Goal: Information Seeking & Learning: Learn about a topic

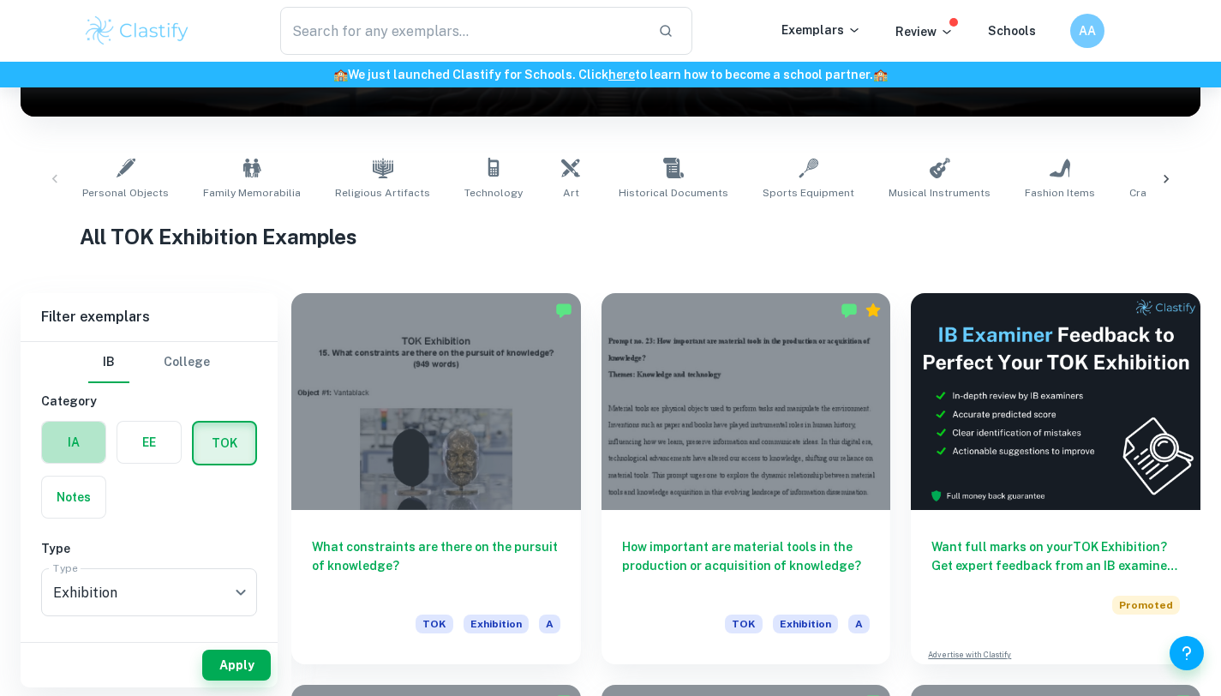
click at [76, 452] on label "button" at bounding box center [73, 442] width 63 height 41
click at [0, 0] on input "radio" at bounding box center [0, 0] width 0 height 0
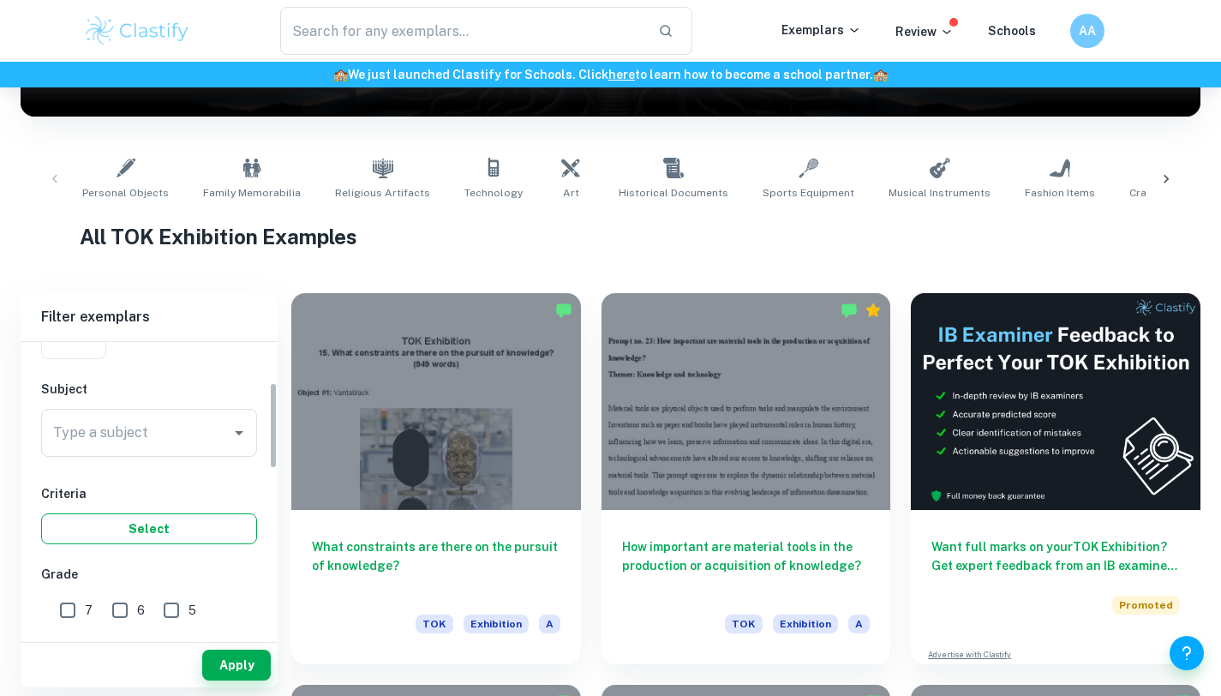
scroll to position [160, 0]
click at [146, 459] on div "Type a subject Type a subject" at bounding box center [149, 435] width 216 height 55
click at [159, 429] on input "Type a subject" at bounding box center [136, 432] width 175 height 33
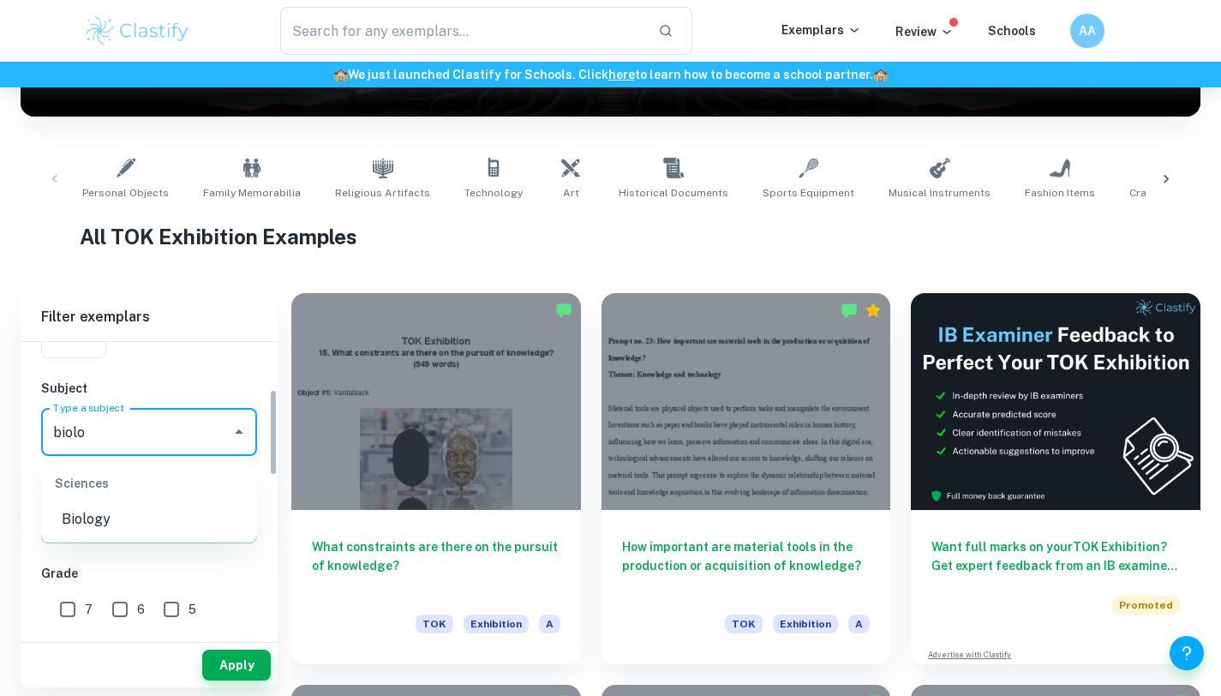
click at [65, 526] on li "Biology" at bounding box center [149, 519] width 216 height 31
type input "Biology"
click at [66, 617] on input "7" at bounding box center [68, 609] width 34 height 34
checkbox input "true"
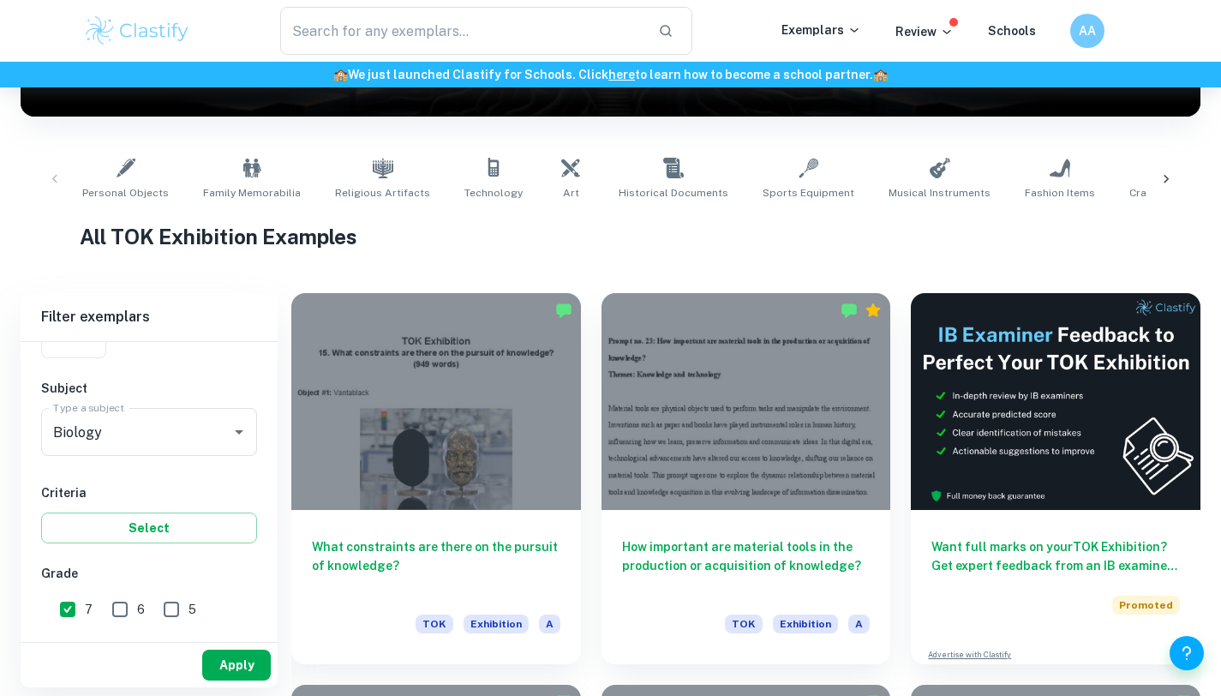
click at [248, 679] on button "Apply" at bounding box center [236, 664] width 69 height 31
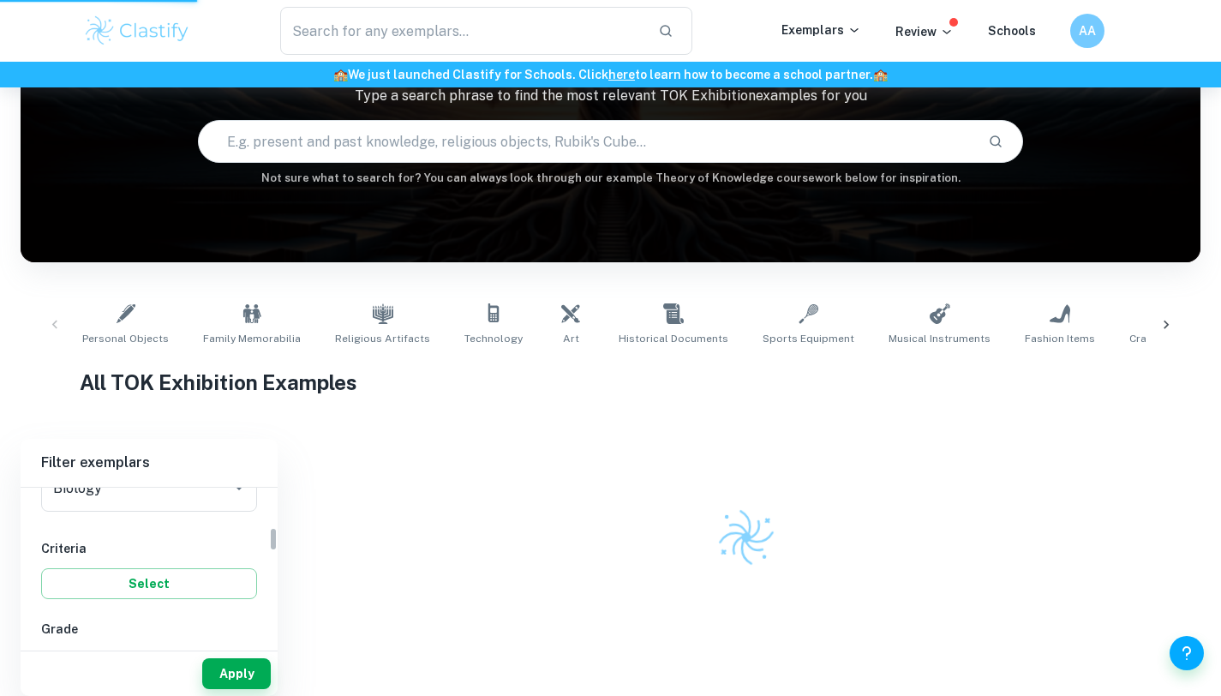
scroll to position [618, 0]
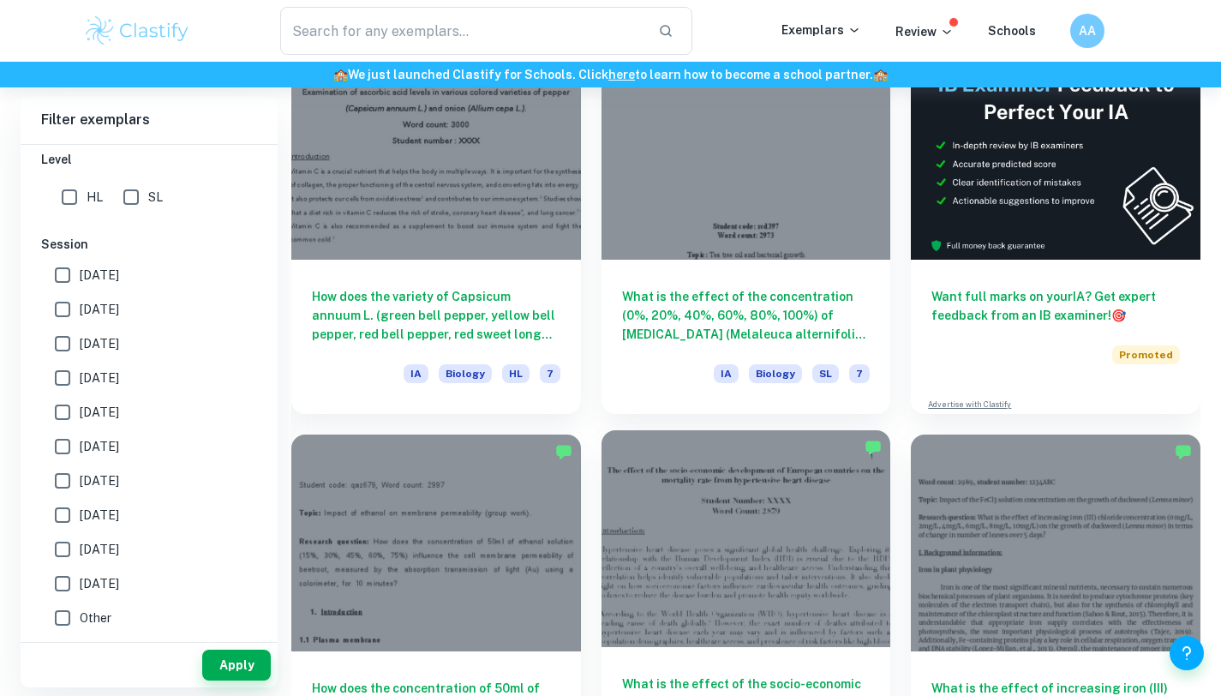
scroll to position [536, 0]
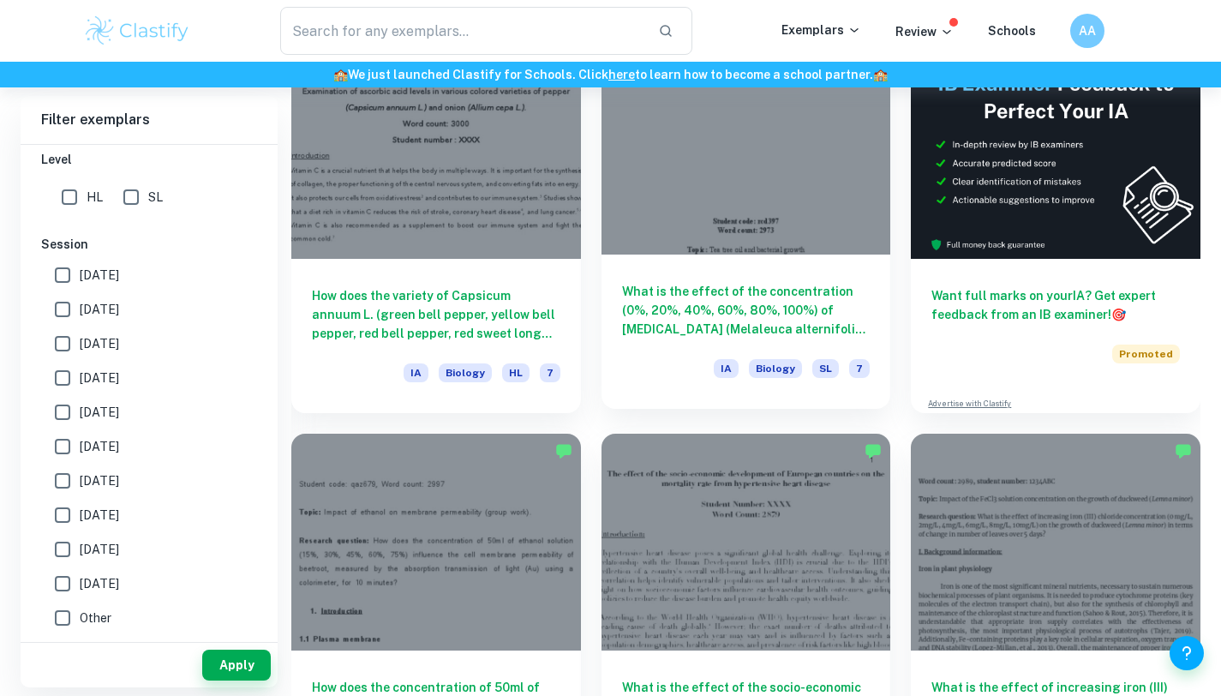
click at [766, 310] on h6 "What is the effect of the concentration (0%, 20%, 40%, 60%, 80%, 100%) of tea t…" at bounding box center [746, 310] width 248 height 57
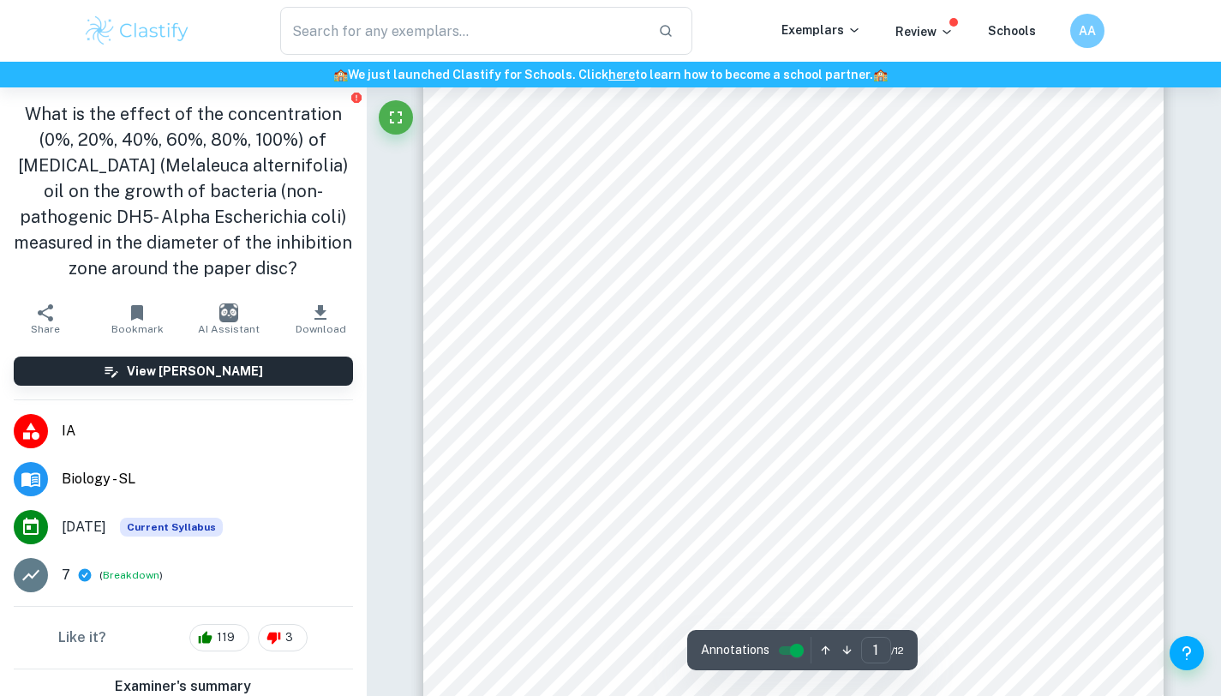
scroll to position [184, 0]
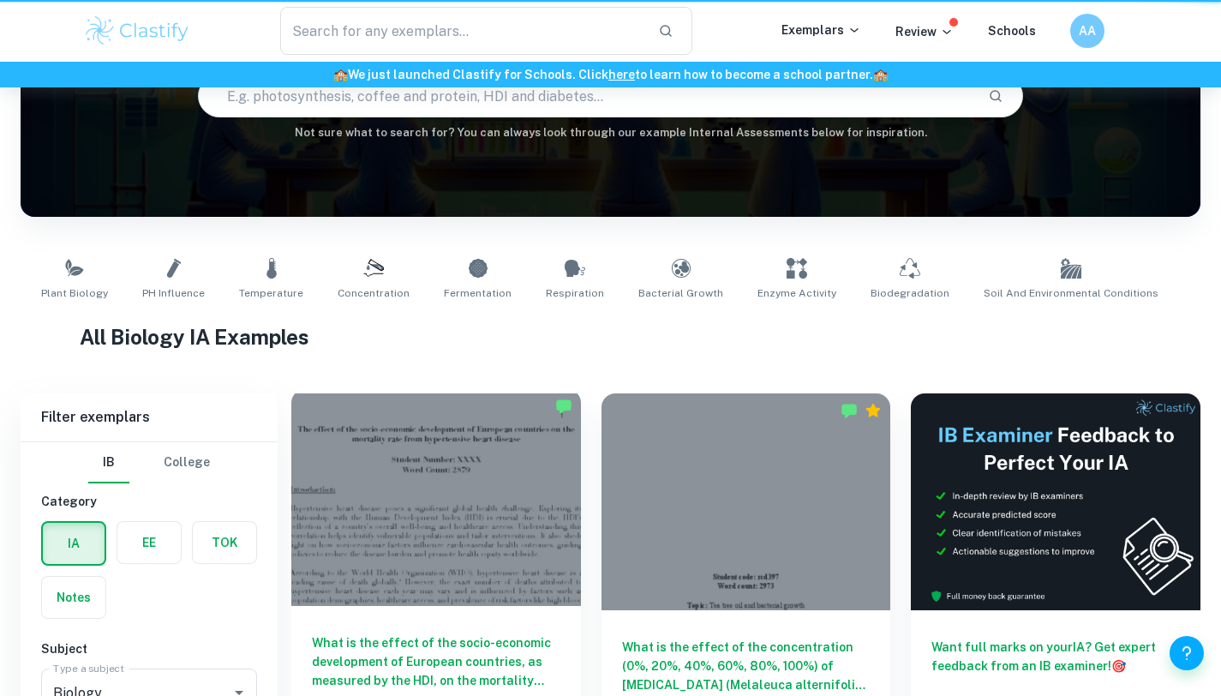
scroll to position [536, 0]
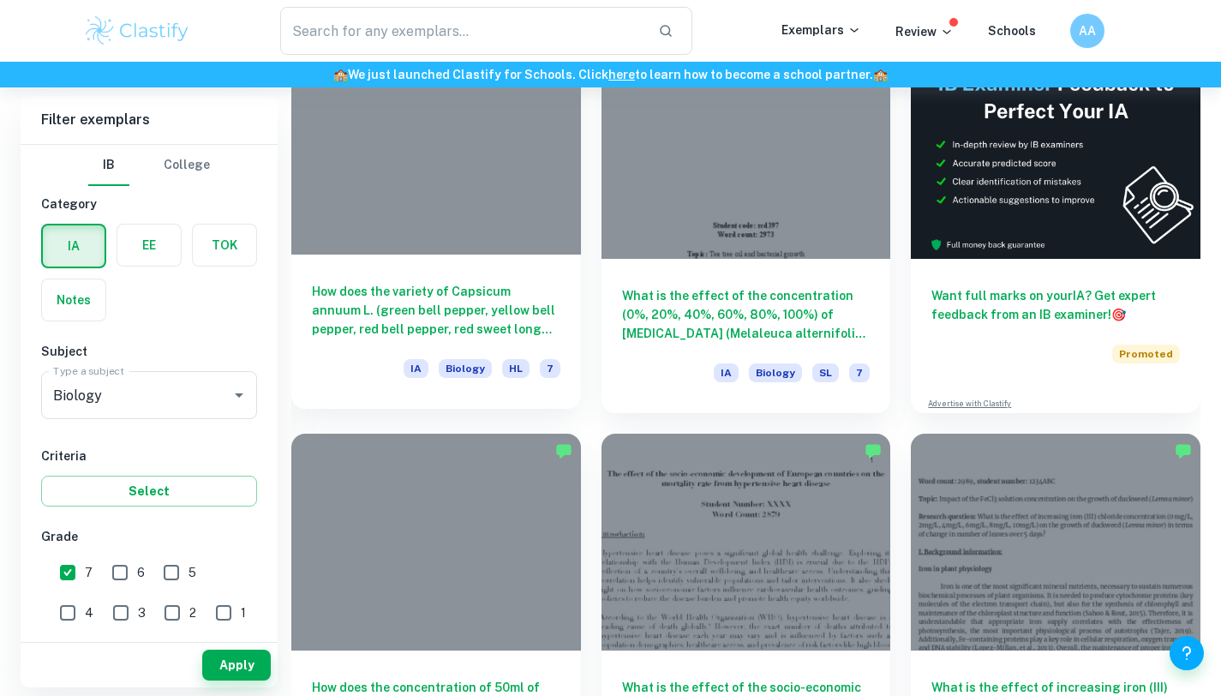
click at [506, 260] on div "How does the variety of Capsicum annuum L. (green bell pepper, yellow bell pepp…" at bounding box center [436, 331] width 290 height 154
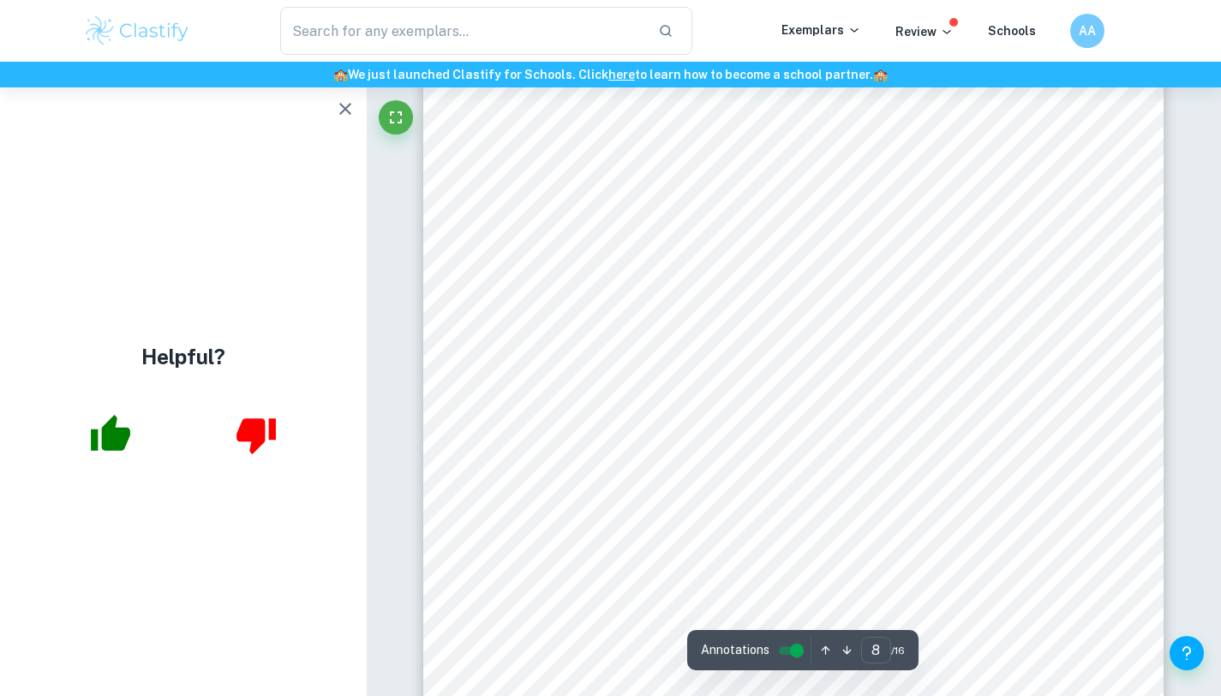
scroll to position [7724, 0]
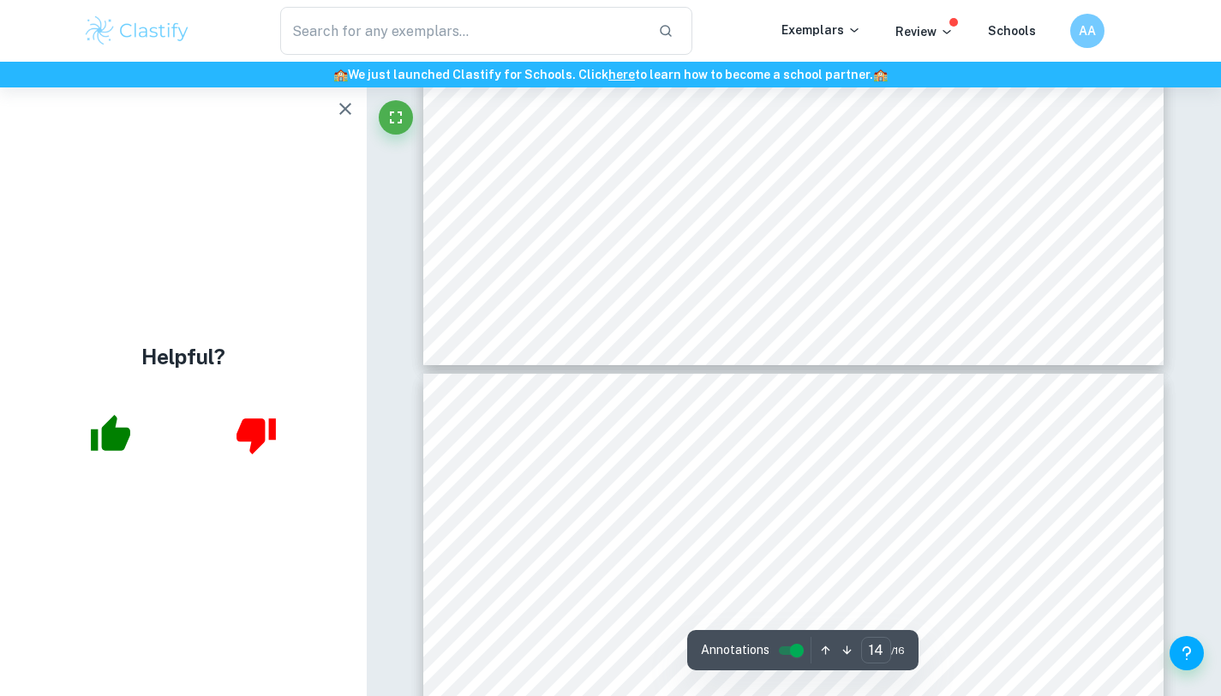
type input "15"
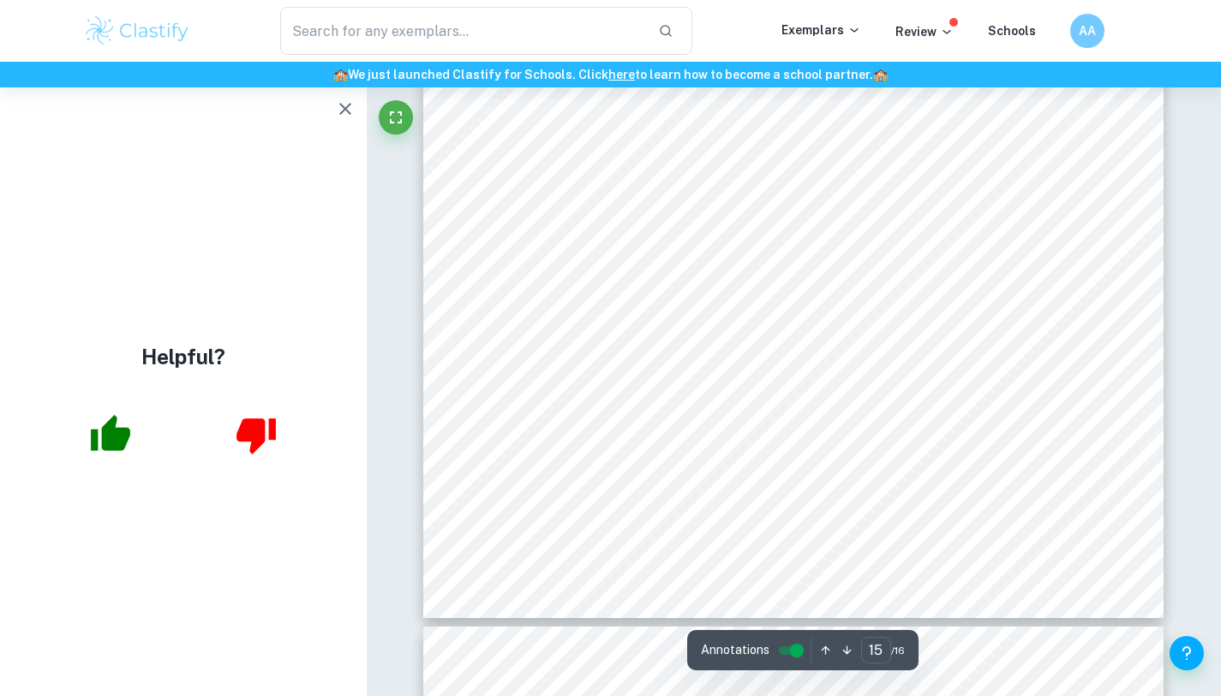
scroll to position [15436, 0]
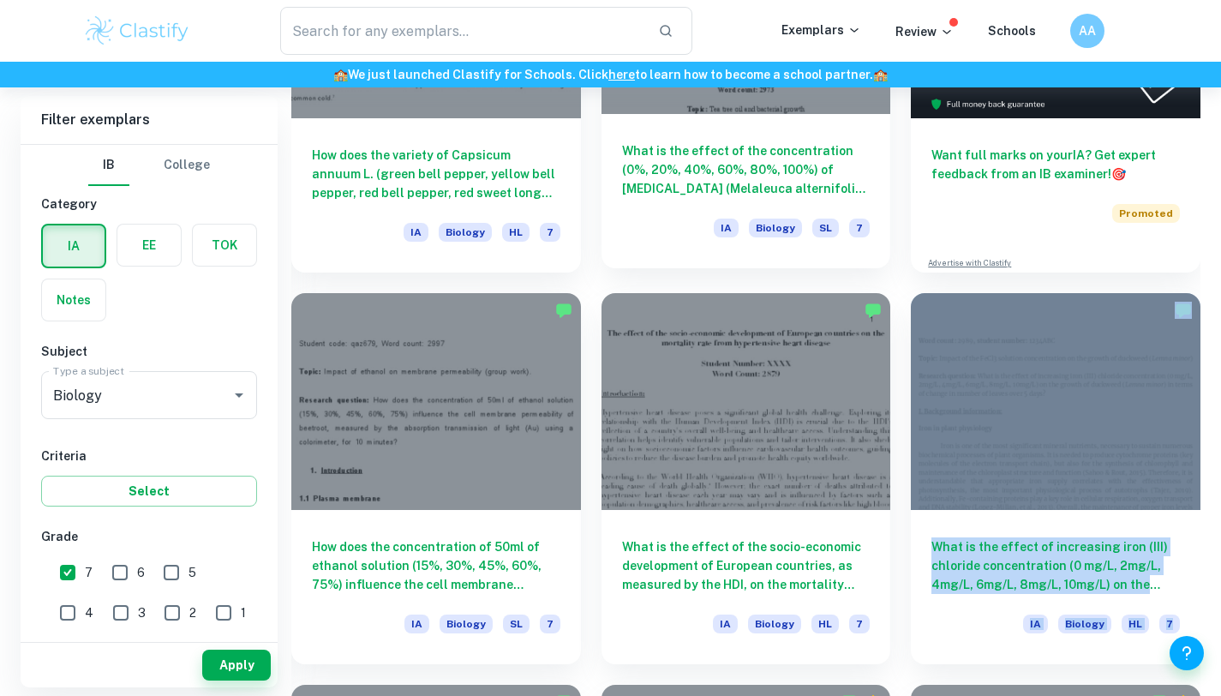
scroll to position [680, 0]
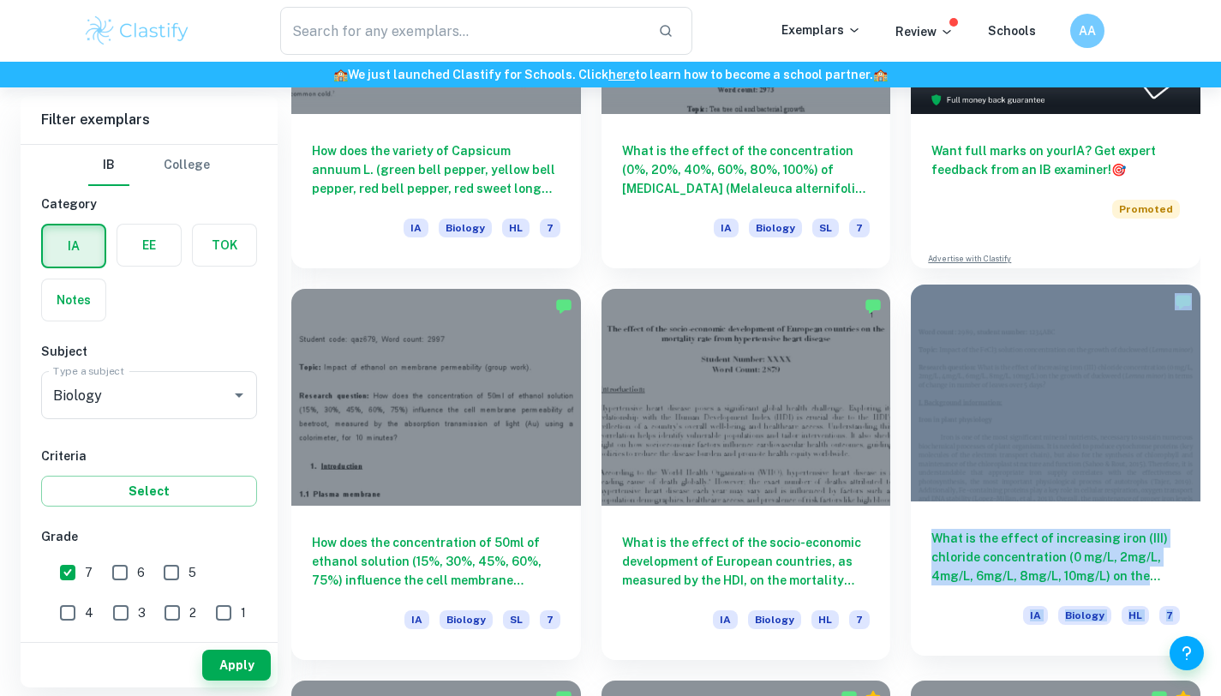
click at [1063, 552] on h6 "What is the effect of increasing iron (III) chloride concentration (0 mg/L, 2mg…" at bounding box center [1055, 557] width 248 height 57
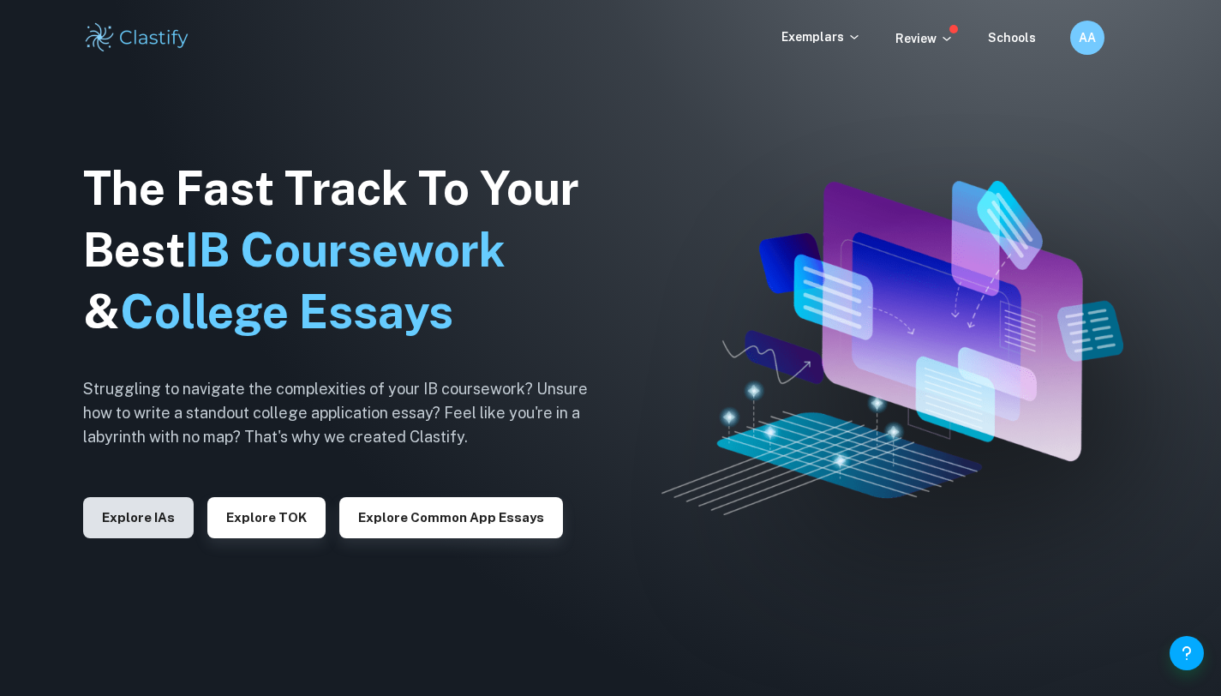
click at [99, 522] on button "Explore IAs" at bounding box center [138, 517] width 111 height 41
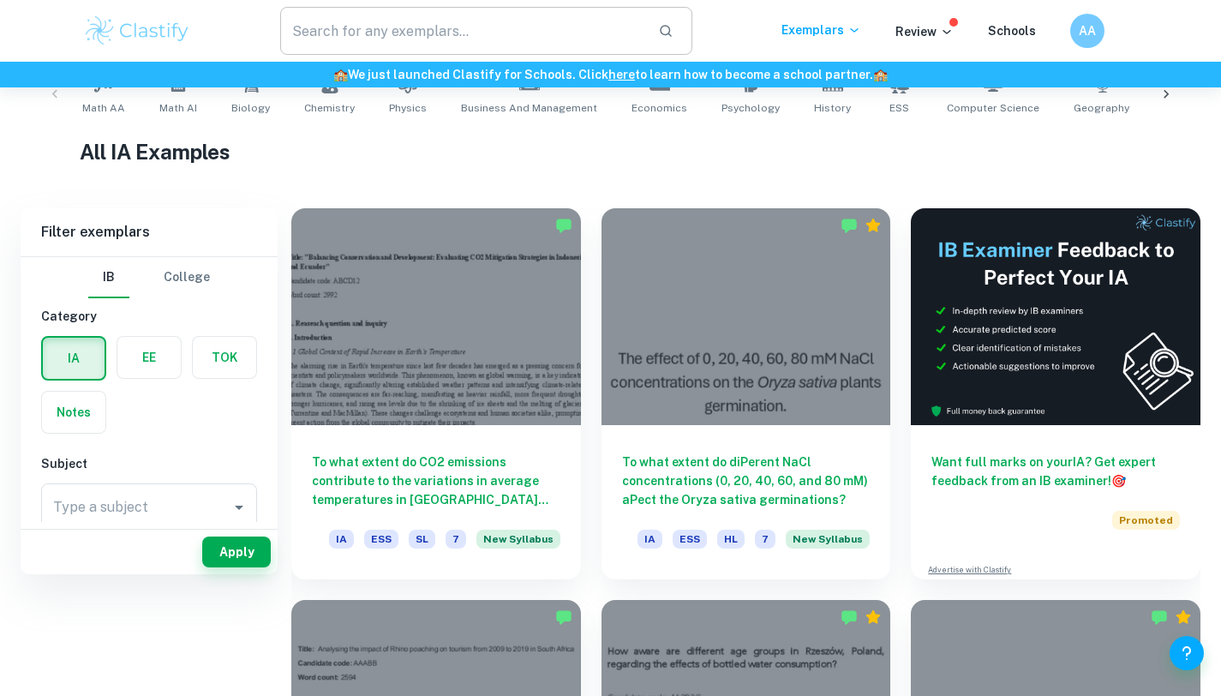
scroll to position [52, 0]
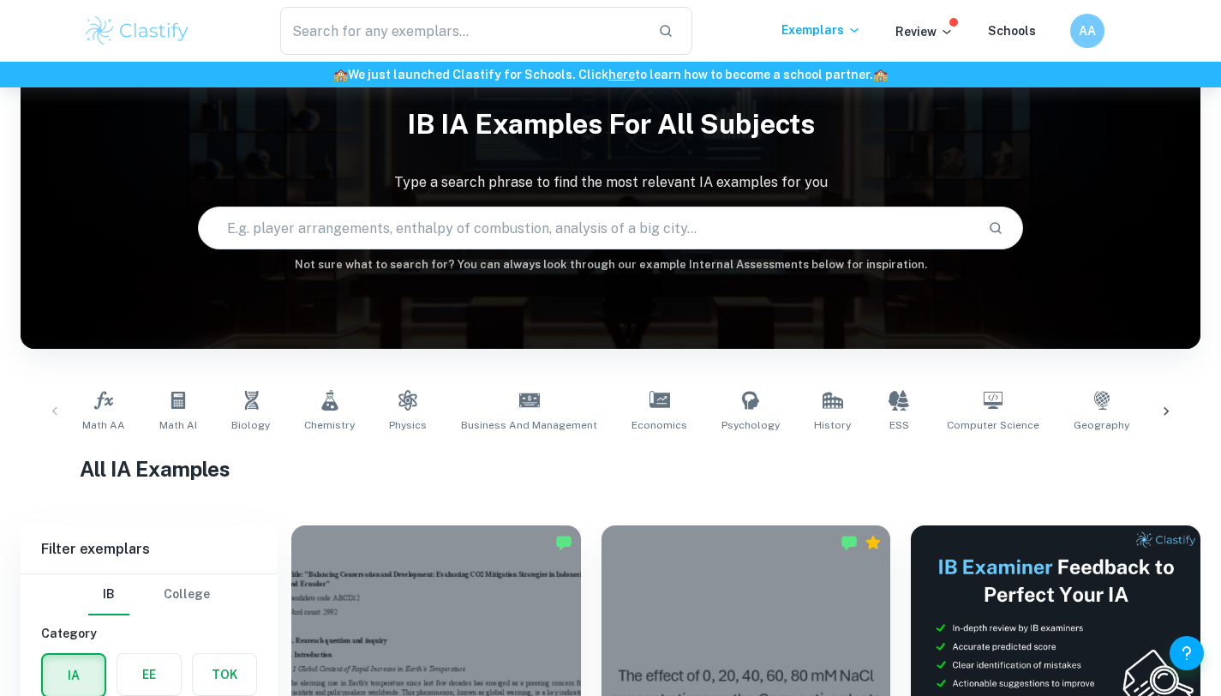
click at [455, 227] on input "text" at bounding box center [587, 228] width 776 height 48
type input "vigna"
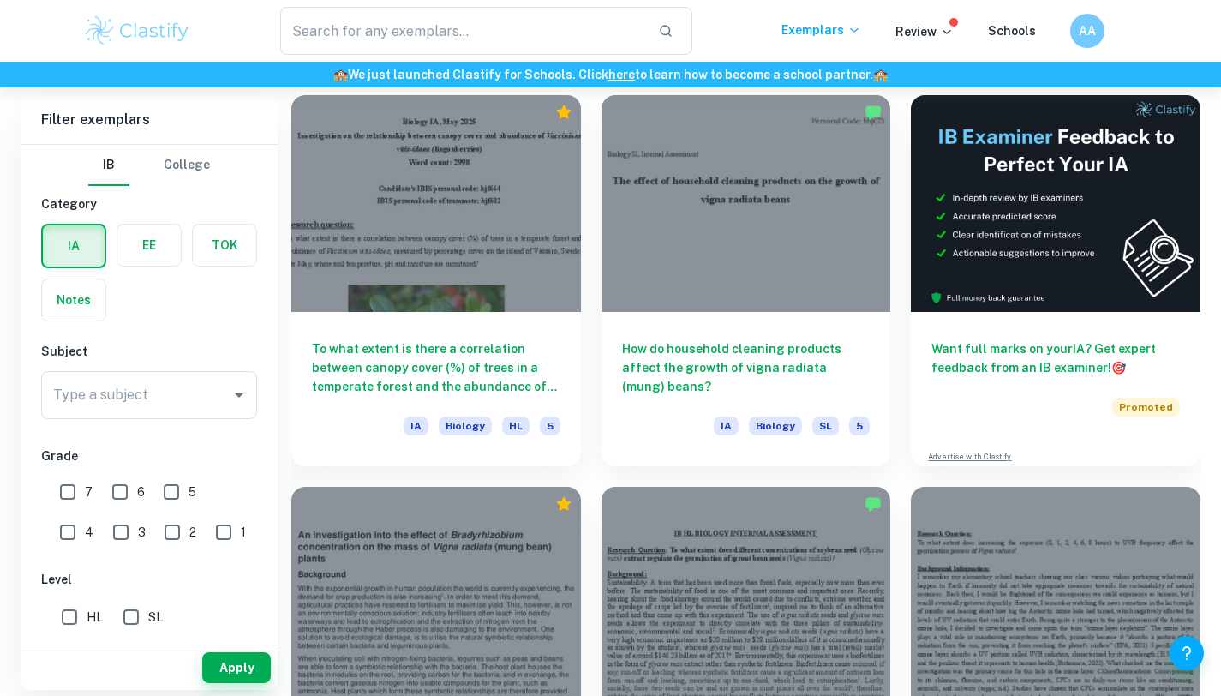
scroll to position [484, 0]
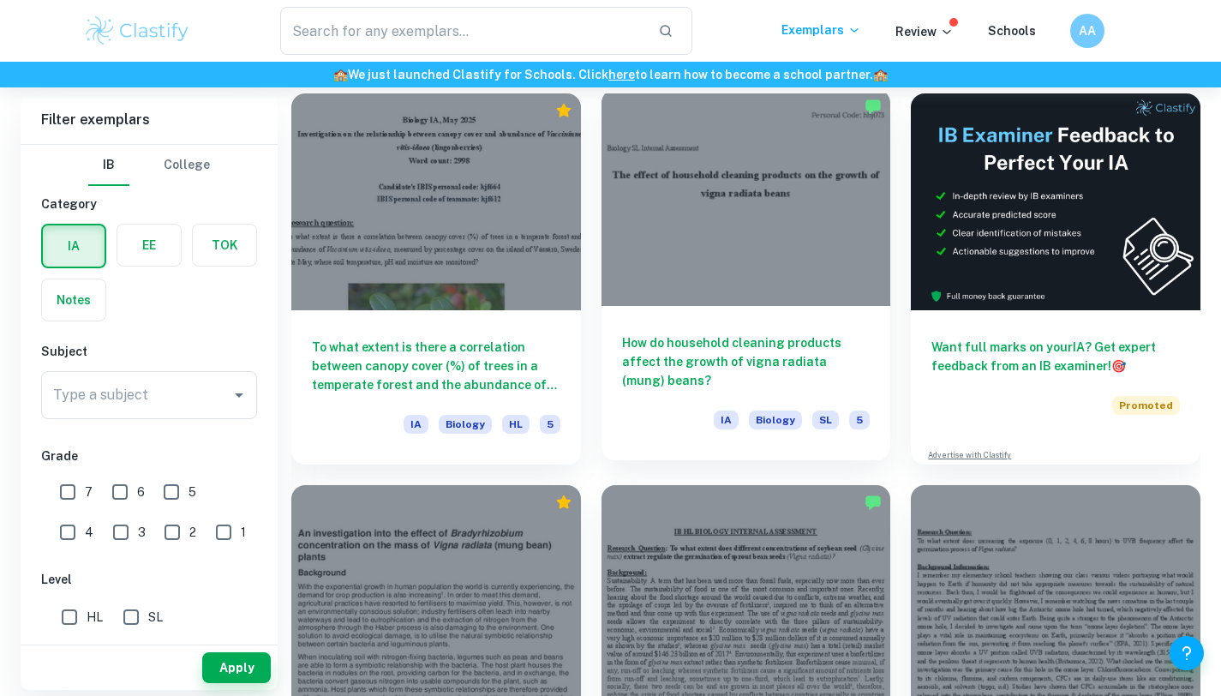
click at [659, 338] on h6 "How do household cleaning products affect the growth of vigna radiata (mung) be…" at bounding box center [746, 361] width 248 height 57
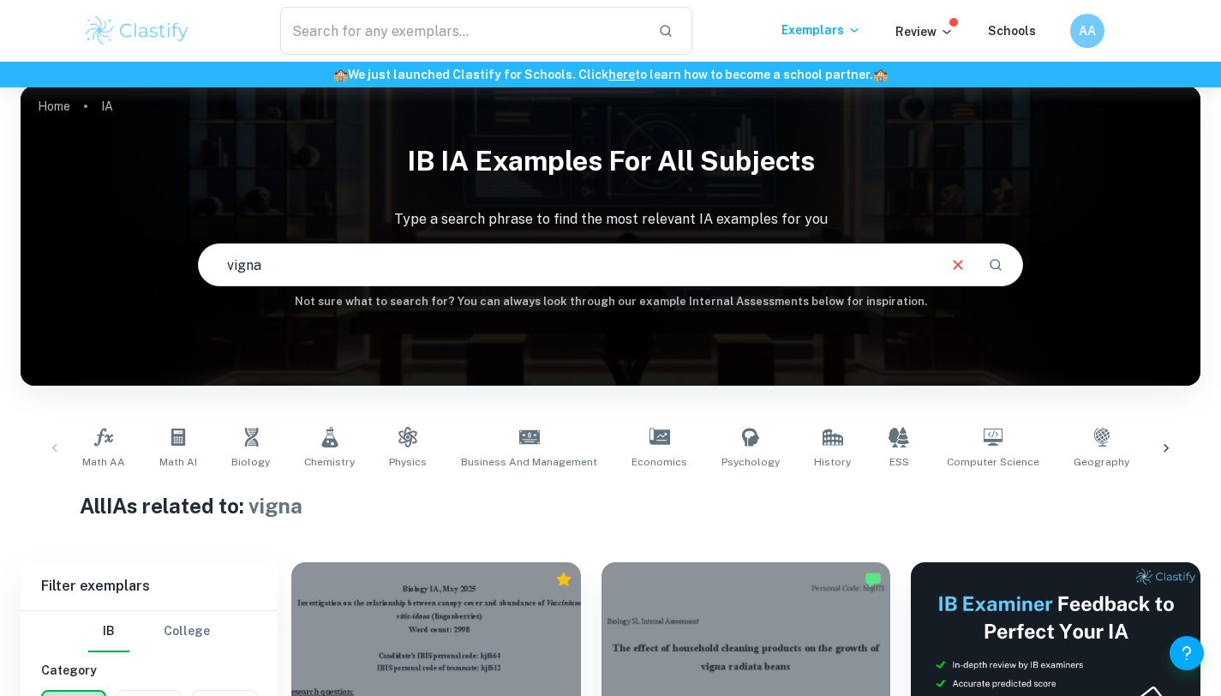
scroll to position [15, 0]
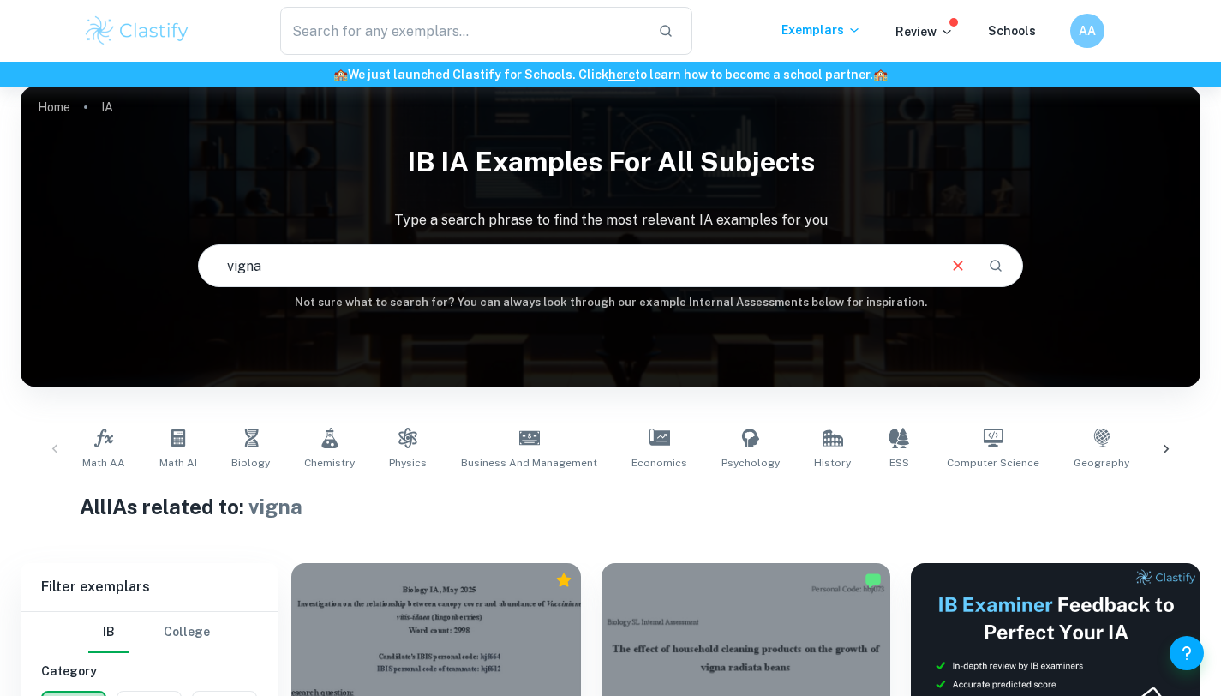
click at [551, 268] on input "vigna" at bounding box center [567, 266] width 737 height 48
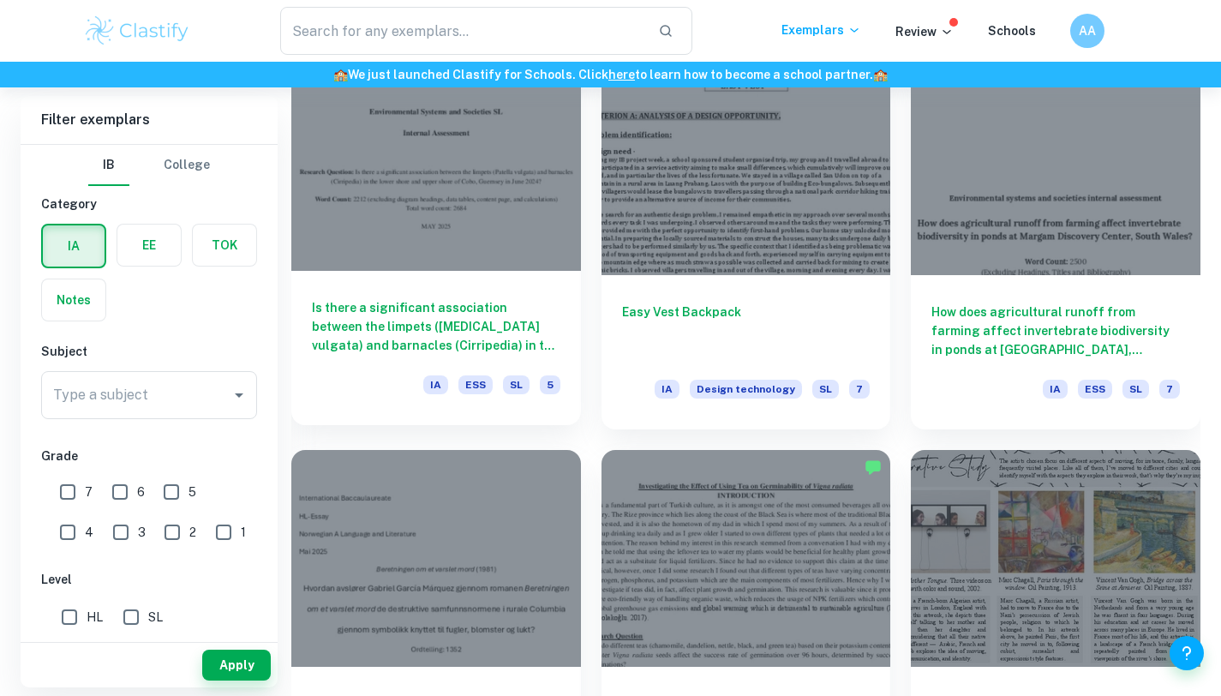
scroll to position [2914, 0]
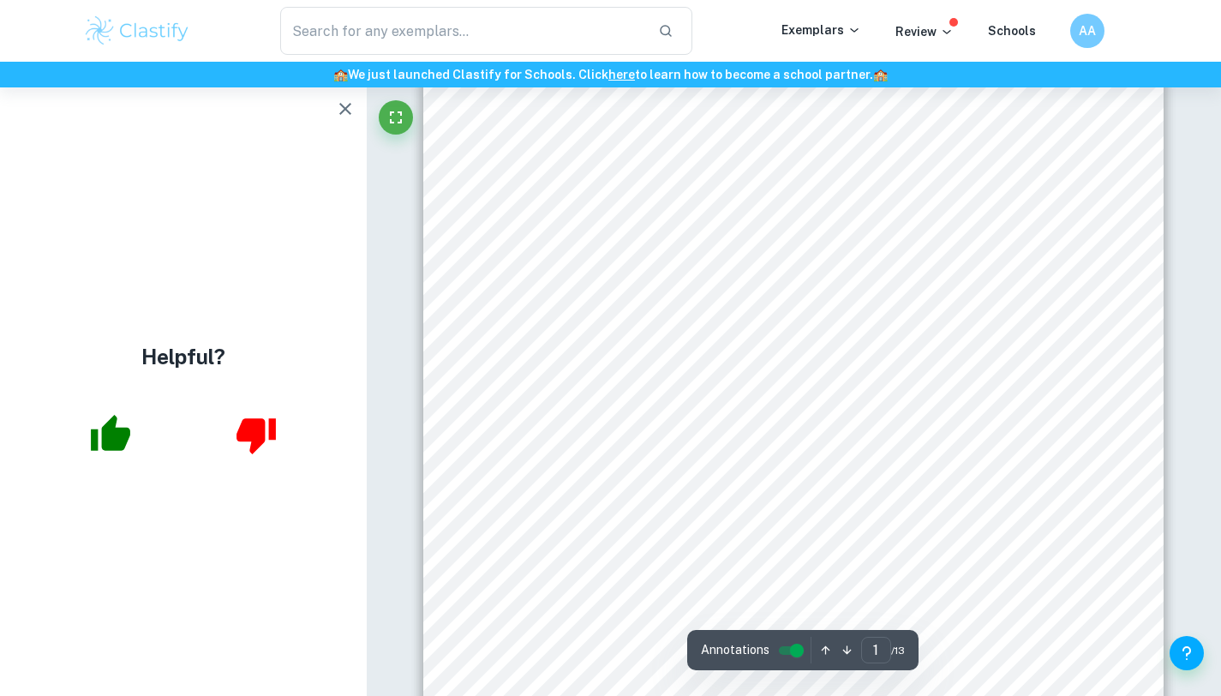
scroll to position [43, 0]
click at [348, 105] on icon "button" at bounding box center [345, 109] width 12 height 12
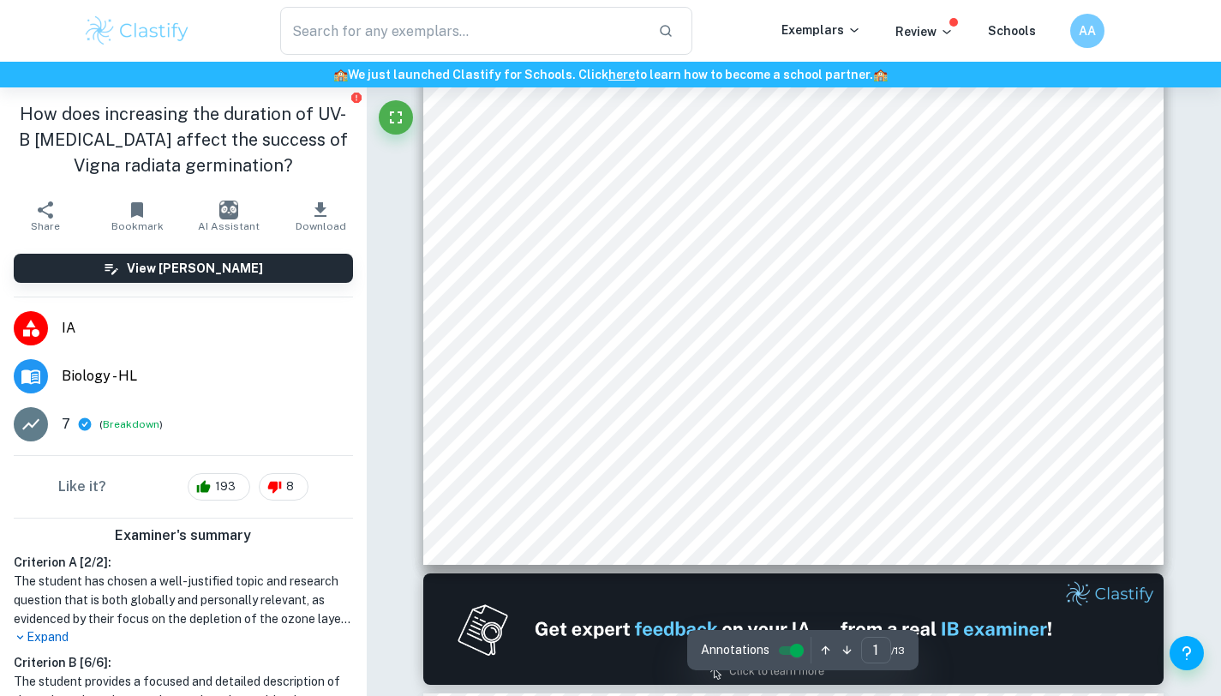
type input "2"
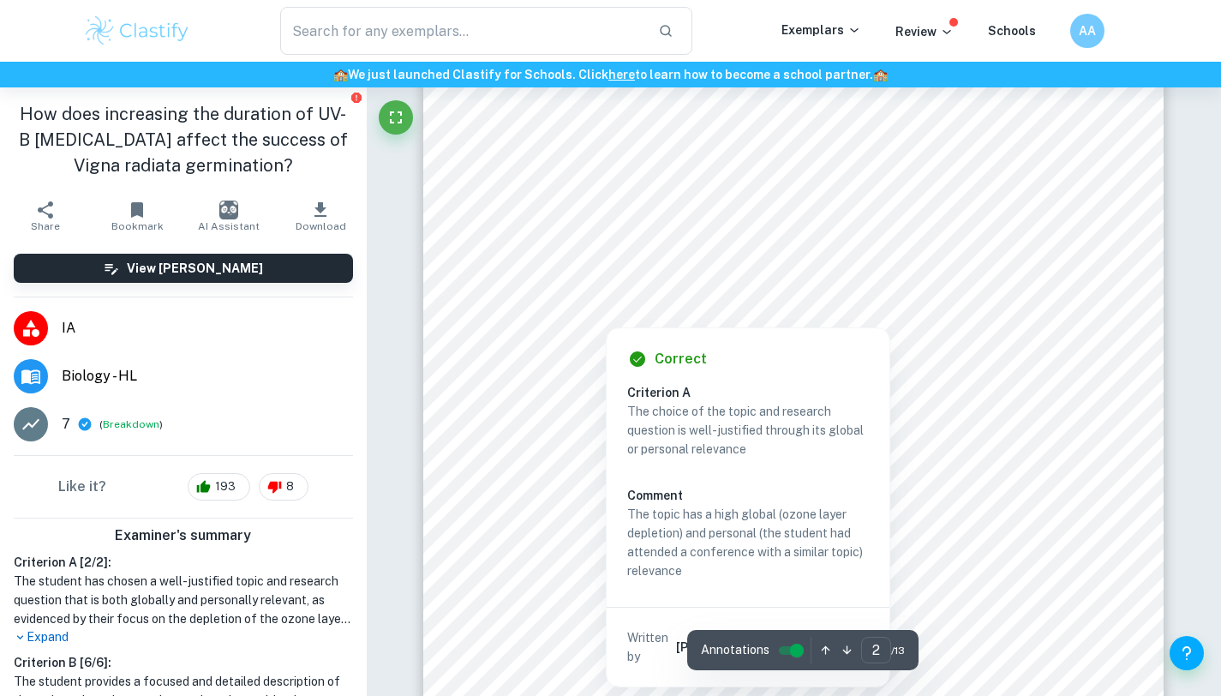
scroll to position [1168, 0]
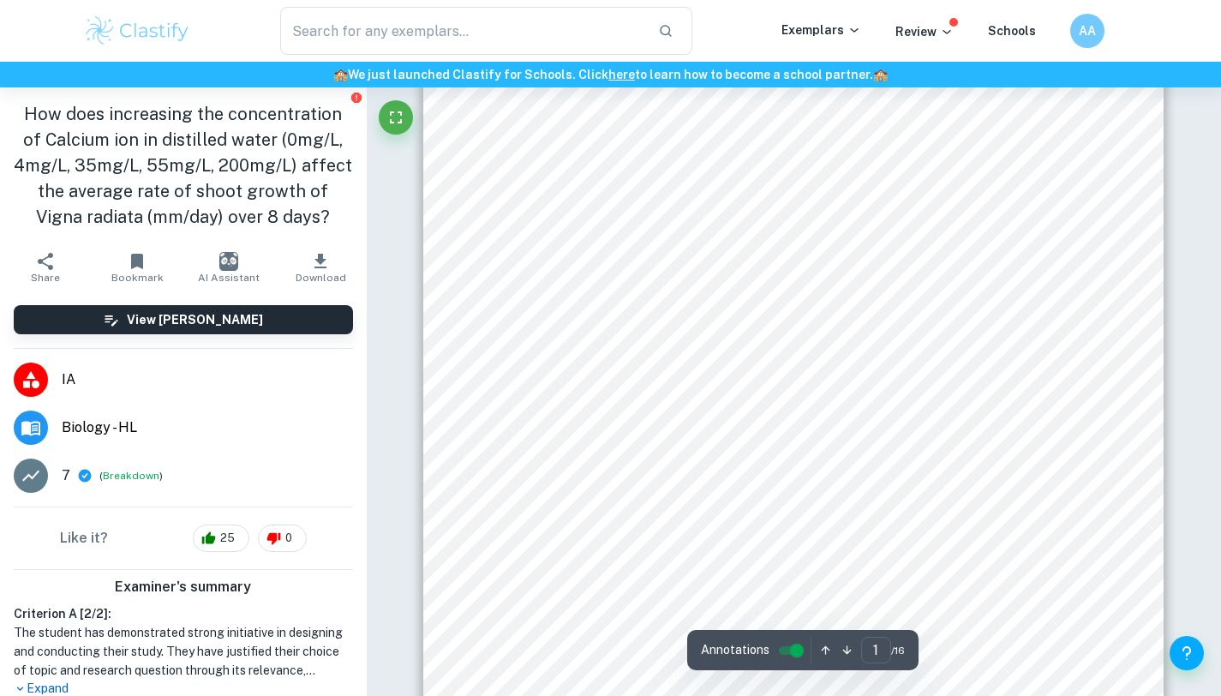
scroll to position [363, 0]
type input "4"
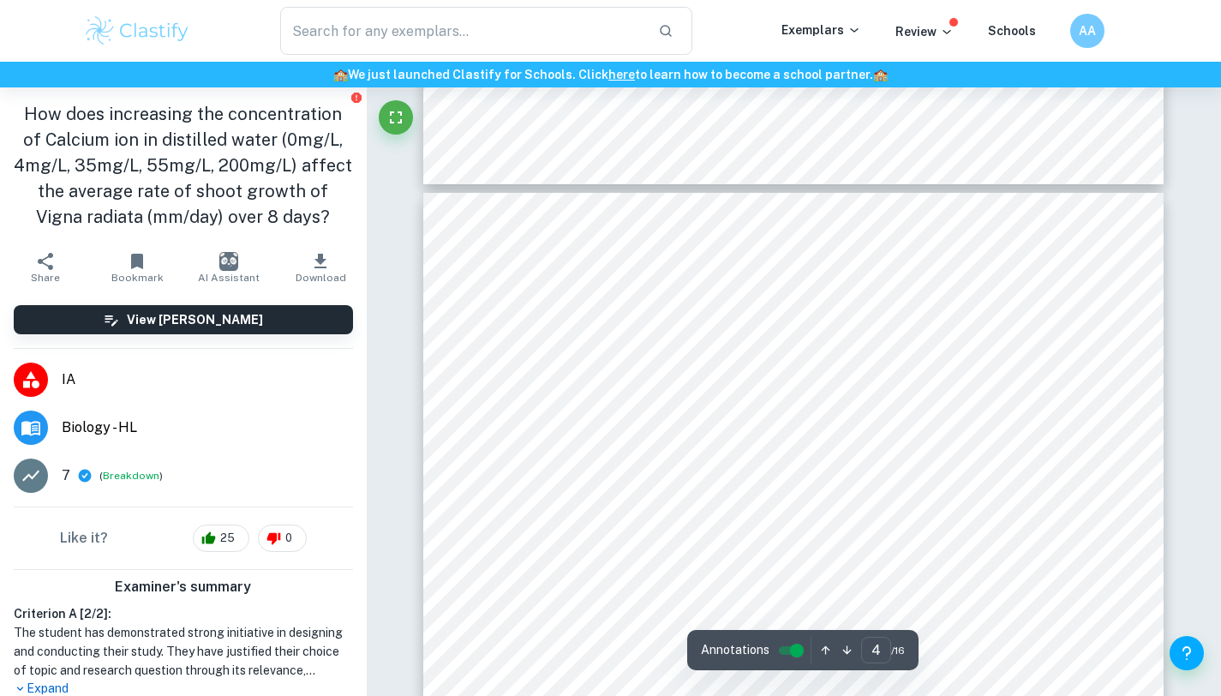
scroll to position [2938, 0]
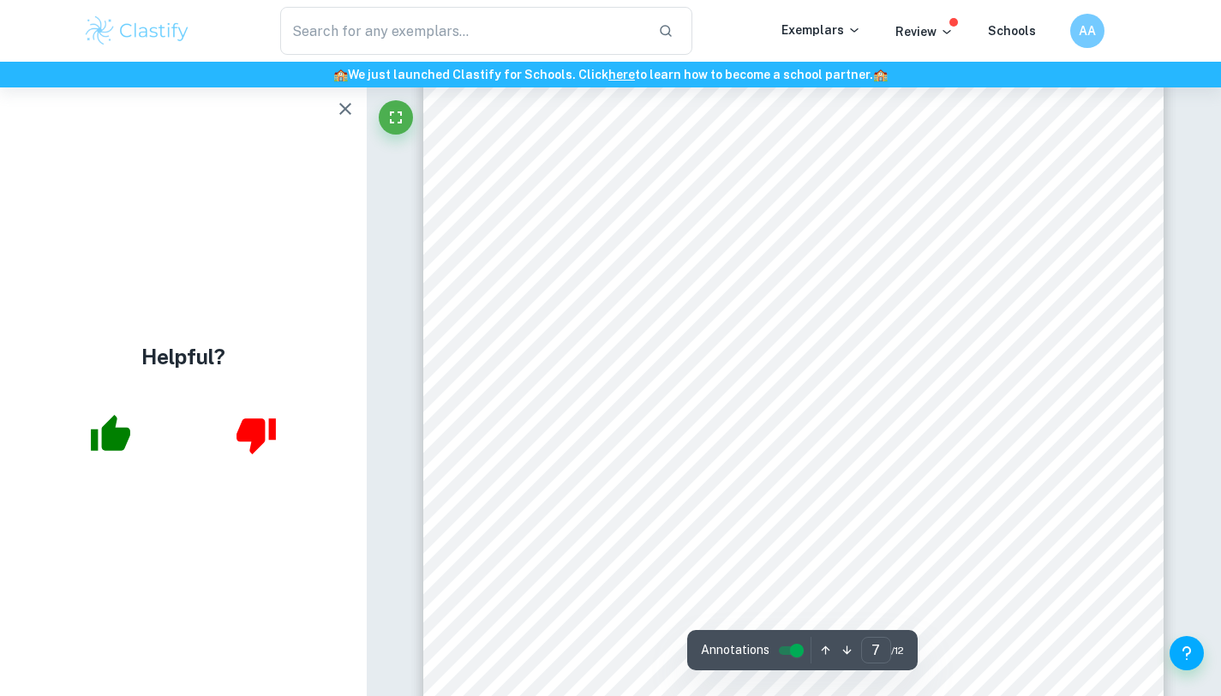
scroll to position [6549, 0]
click at [351, 117] on icon "button" at bounding box center [345, 109] width 21 height 21
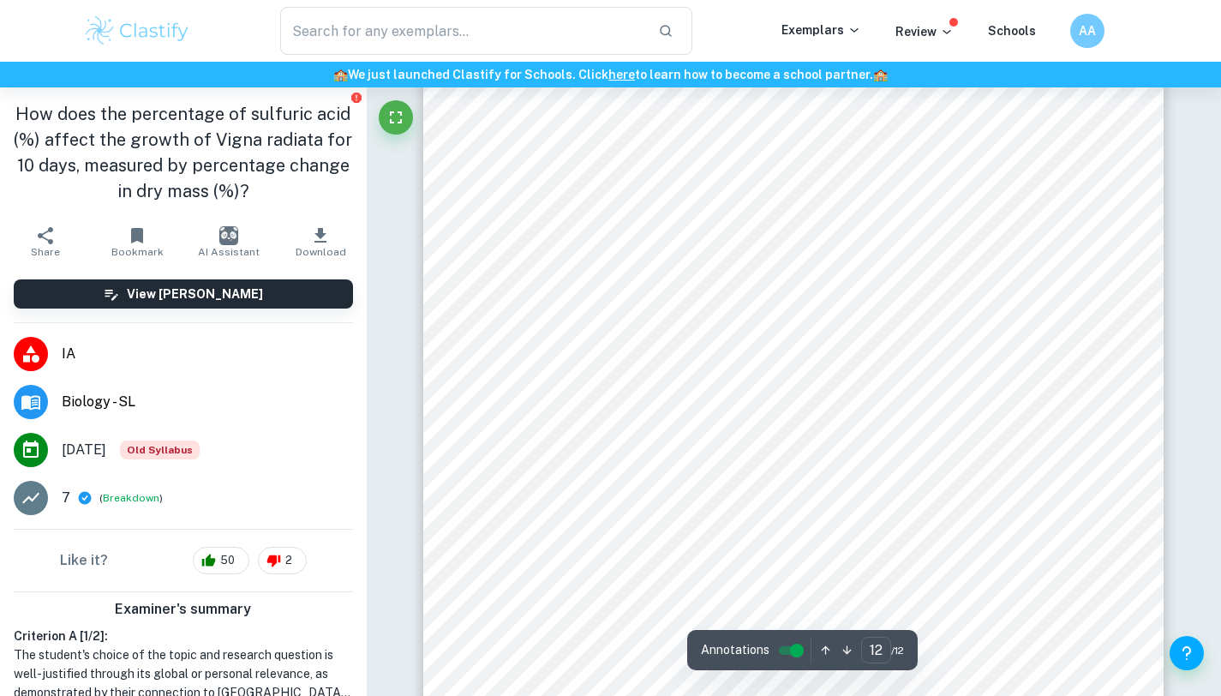
scroll to position [12118, 0]
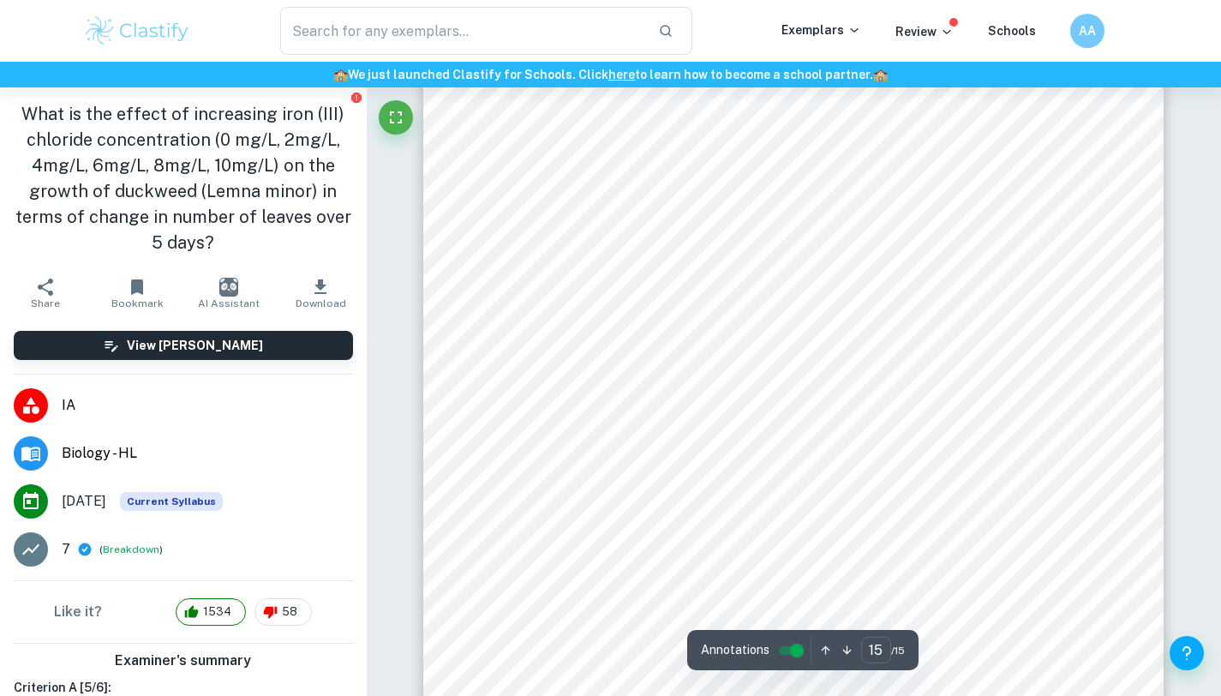
scroll to position [15371, 0]
